Goal: Navigation & Orientation: Find specific page/section

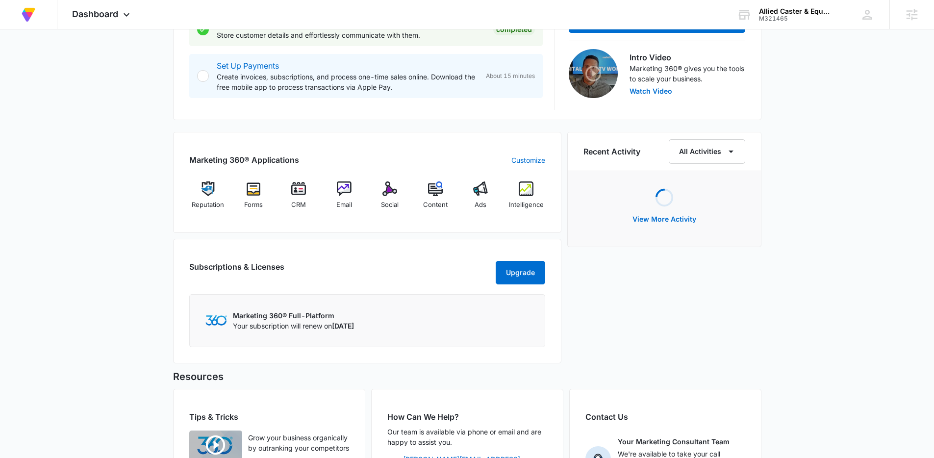
scroll to position [309, 0]
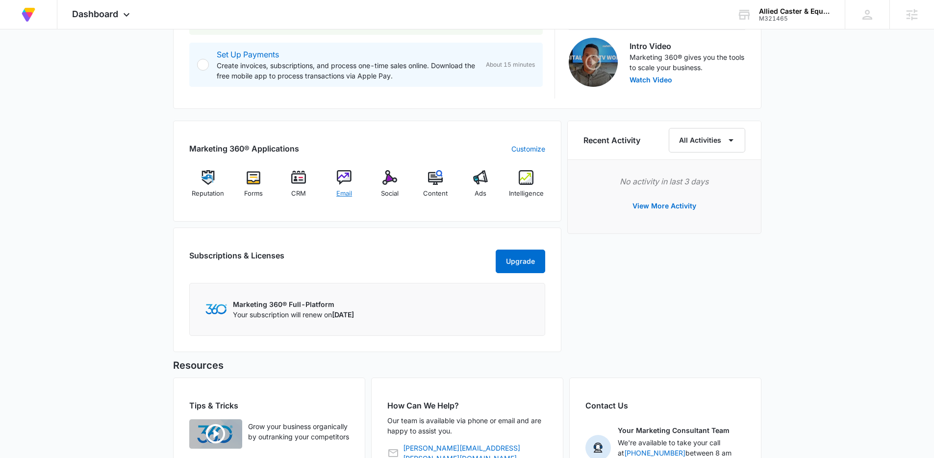
click at [341, 189] on span "Email" at bounding box center [344, 194] width 16 height 10
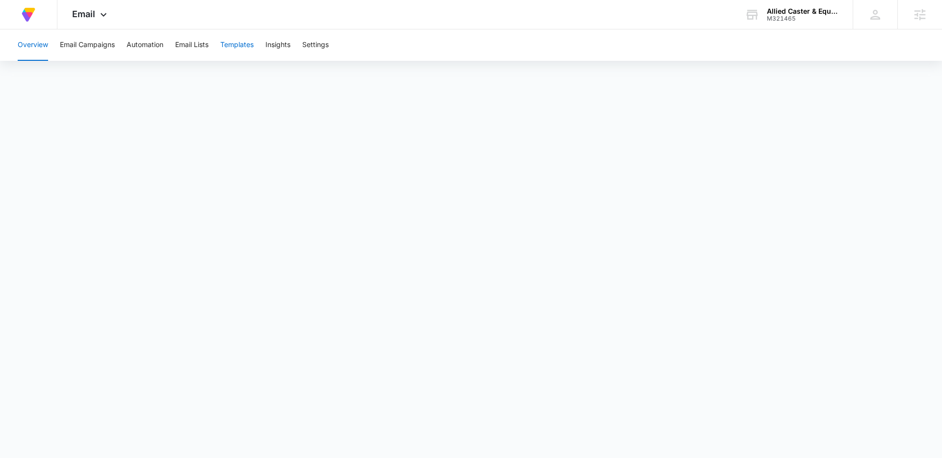
click at [240, 47] on button "Templates" at bounding box center [236, 44] width 33 height 31
drag, startPoint x: 31, startPoint y: 48, endPoint x: 192, endPoint y: 71, distance: 162.5
click at [31, 48] on button "Overview" at bounding box center [33, 44] width 30 height 31
click at [85, 13] on span "Email" at bounding box center [83, 14] width 23 height 10
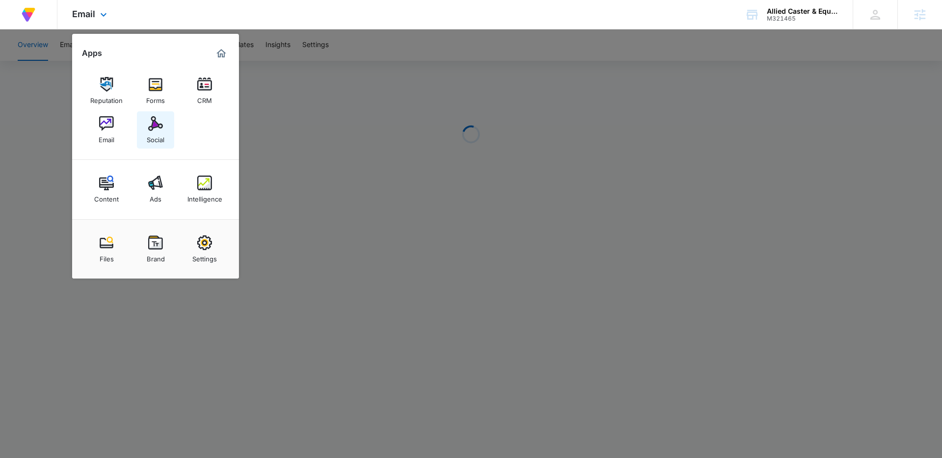
click at [158, 132] on div "Social" at bounding box center [156, 137] width 18 height 13
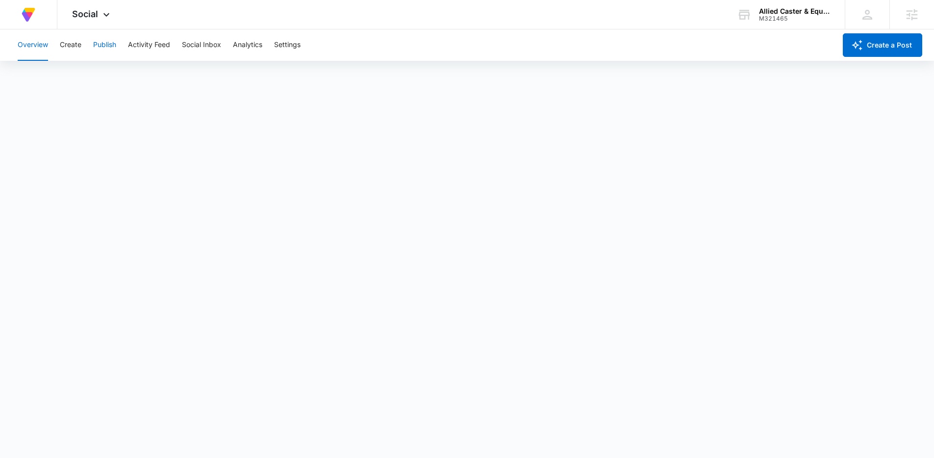
click at [108, 44] on button "Publish" at bounding box center [104, 44] width 23 height 31
click at [69, 50] on button "Create" at bounding box center [71, 44] width 22 height 31
click at [108, 43] on button "Publish" at bounding box center [104, 44] width 23 height 31
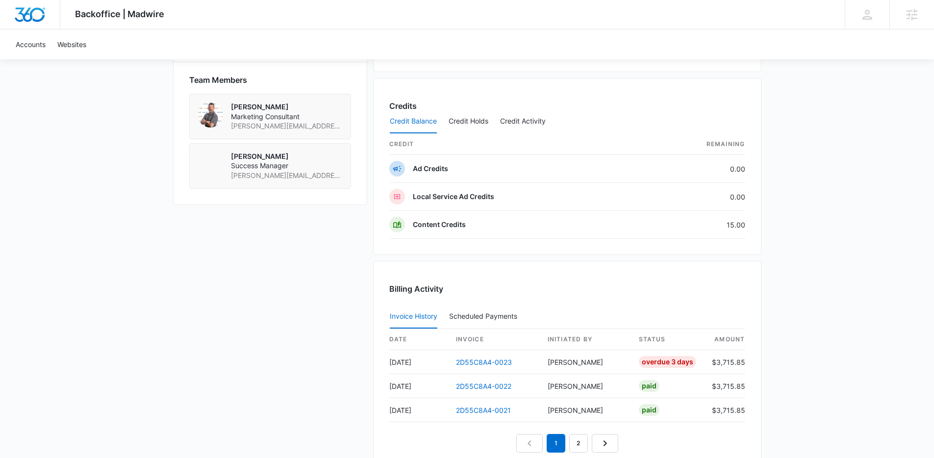
scroll to position [726, 0]
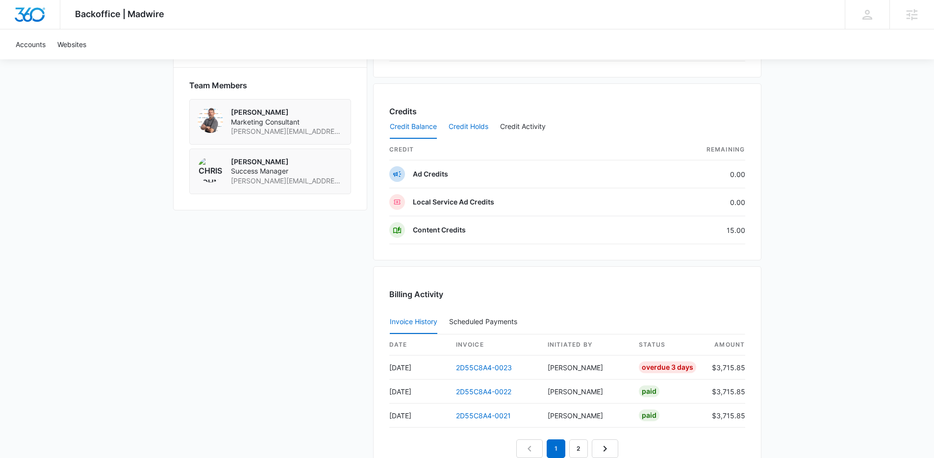
click at [478, 129] on button "Credit Holds" at bounding box center [469, 127] width 40 height 24
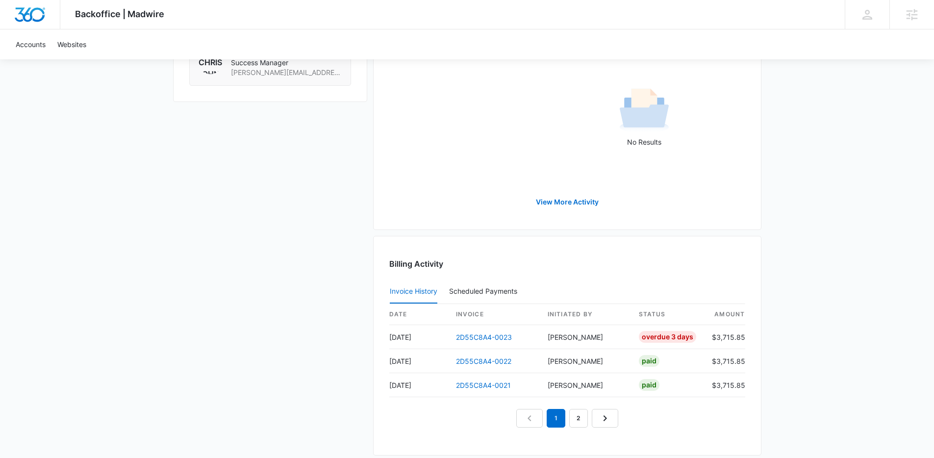
scroll to position [555, 0]
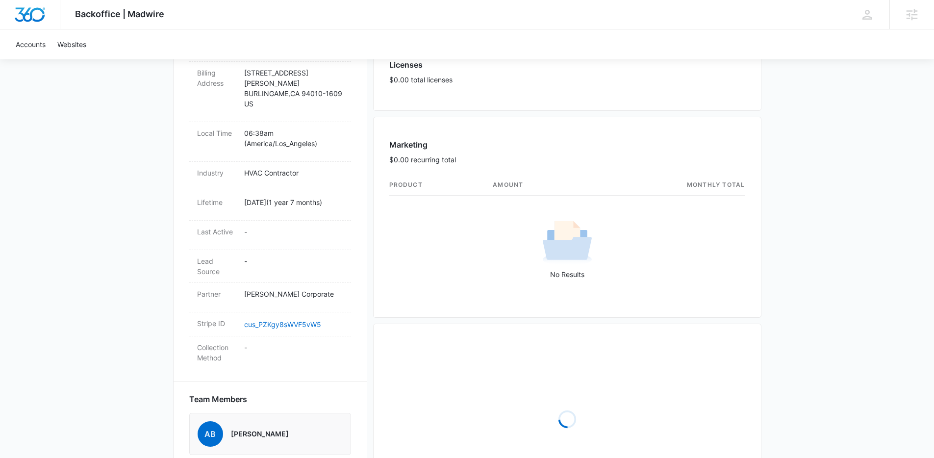
scroll to position [496, 0]
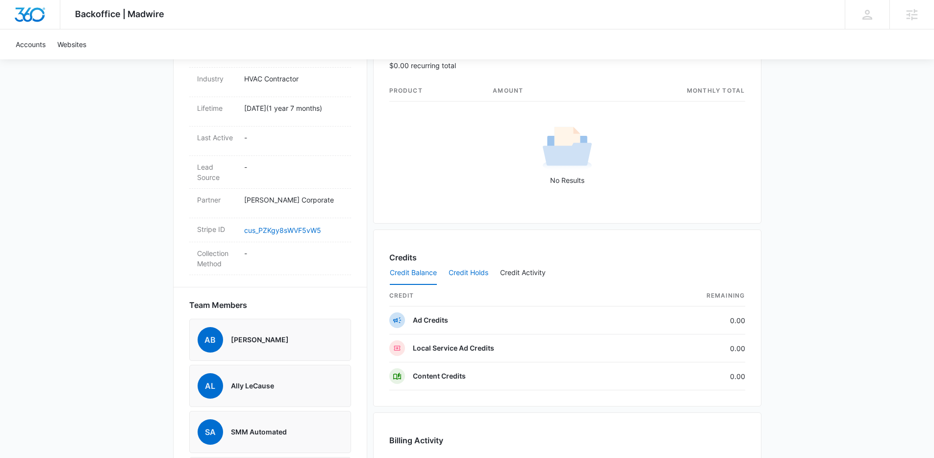
click at [477, 274] on button "Credit Holds" at bounding box center [469, 273] width 40 height 24
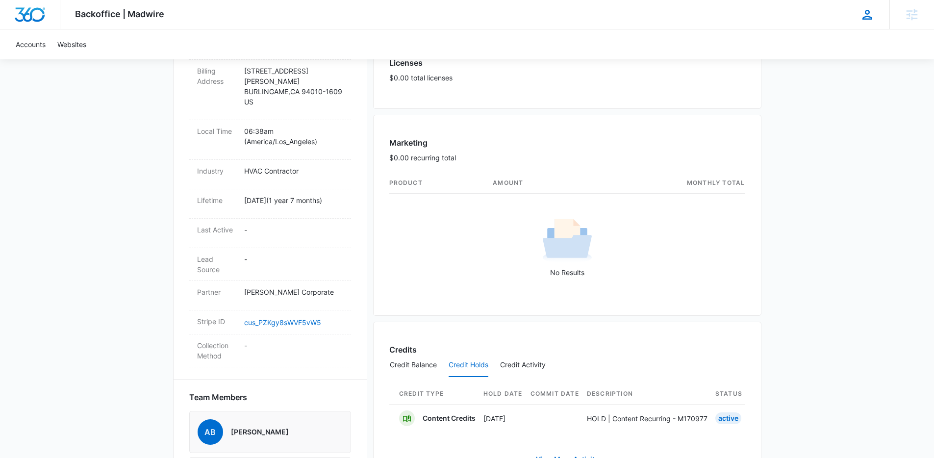
scroll to position [299, 0]
